Goal: Task Accomplishment & Management: Use online tool/utility

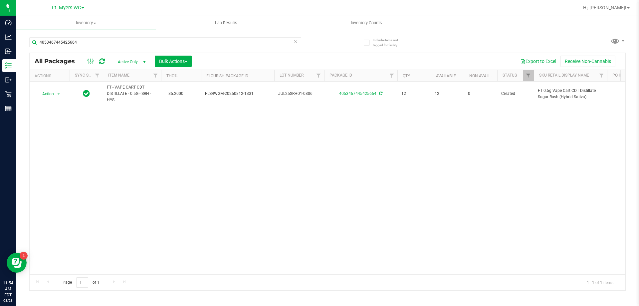
click at [297, 43] on icon at bounding box center [295, 41] width 5 height 8
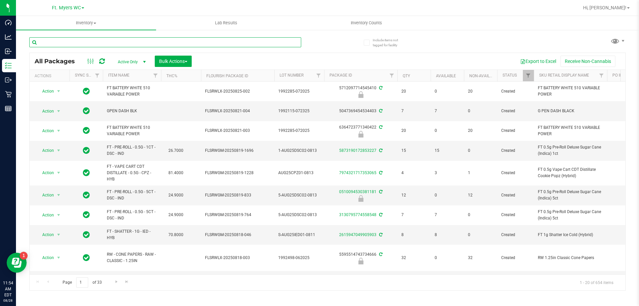
click at [141, 43] on input "text" at bounding box center [165, 42] width 272 height 10
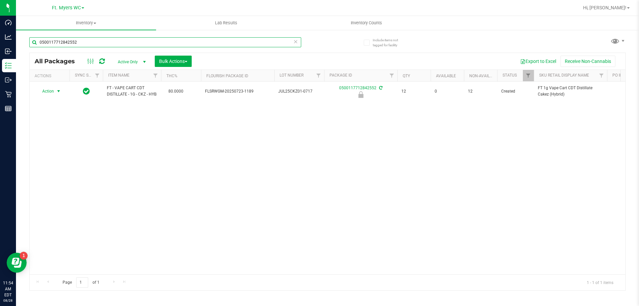
type input "0500117712842552"
click at [57, 94] on span "select" at bounding box center [58, 91] width 5 height 5
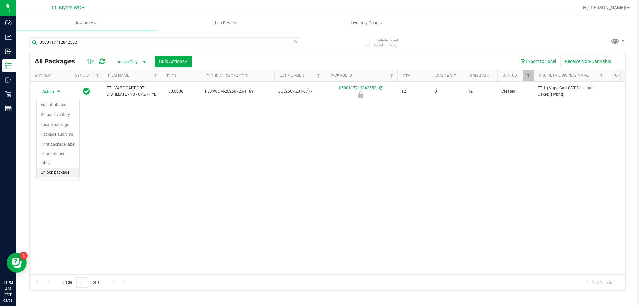
click at [65, 168] on li "Unlock package" at bounding box center [58, 173] width 43 height 10
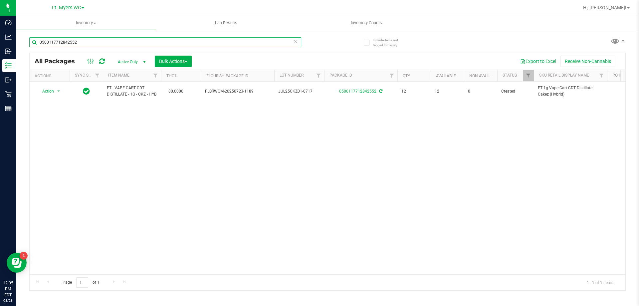
click at [187, 42] on input "0500117712842552" at bounding box center [165, 42] width 272 height 10
type input "0"
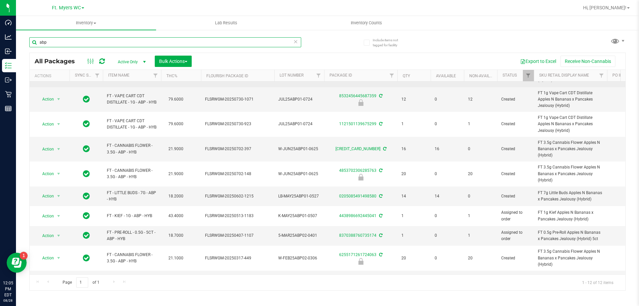
scroll to position [90, 0]
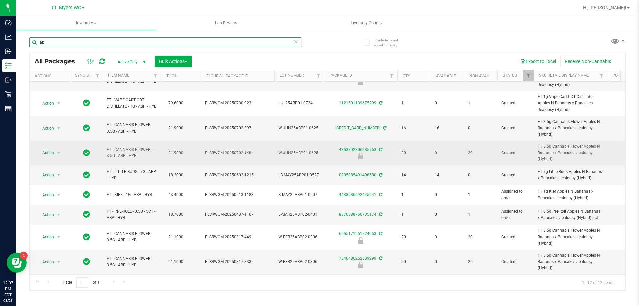
type input "a"
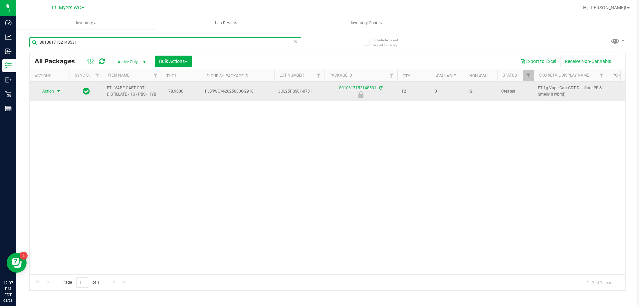
type input "8010617152148531"
click at [59, 92] on span "select" at bounding box center [58, 91] width 5 height 5
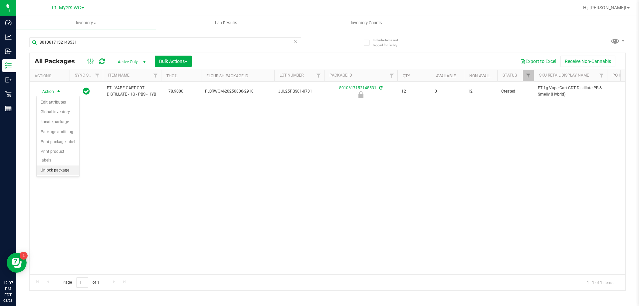
click at [58, 165] on li "Unlock package" at bounding box center [58, 170] width 43 height 10
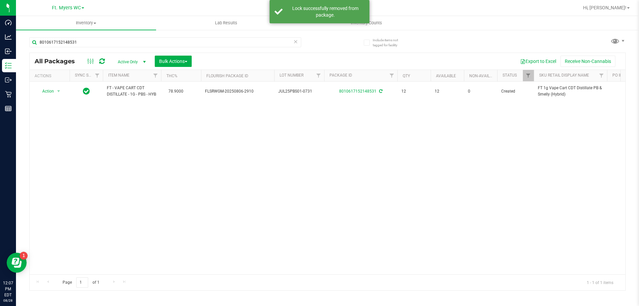
click at [96, 183] on div "Action Action Adjust qty Create package Edit attributes Global inventory Locate…" at bounding box center [328, 178] width 596 height 193
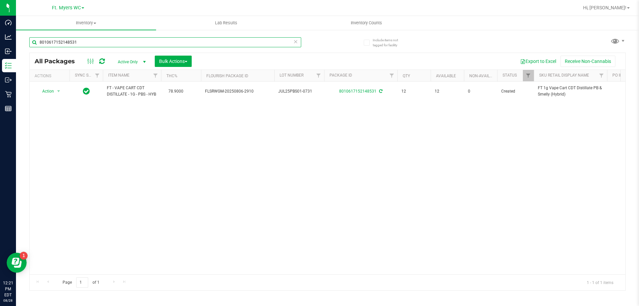
click at [149, 44] on input "8010617152148531" at bounding box center [165, 42] width 272 height 10
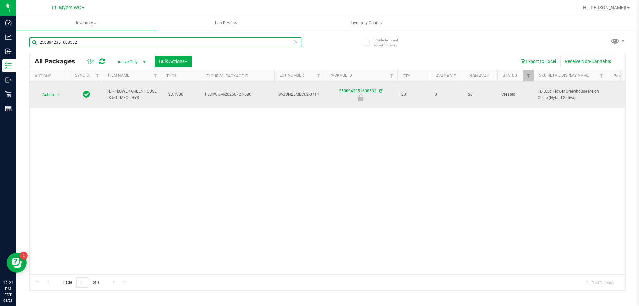
type input "2508942351608532"
click at [50, 90] on span "Action" at bounding box center [45, 94] width 18 height 9
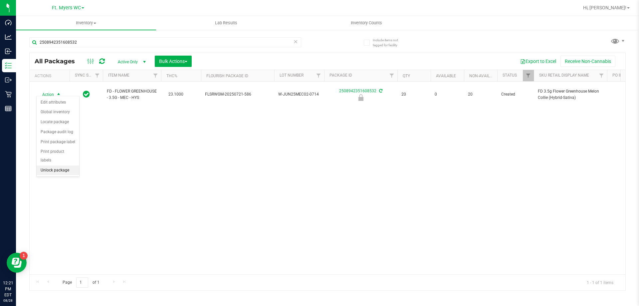
click at [60, 165] on li "Unlock package" at bounding box center [58, 170] width 43 height 10
